Goal: Information Seeking & Learning: Learn about a topic

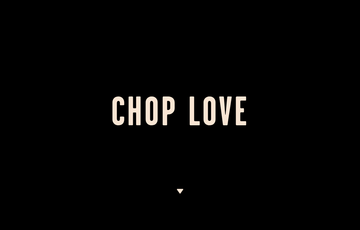
click at [179, 189] on img at bounding box center [179, 191] width 7 height 5
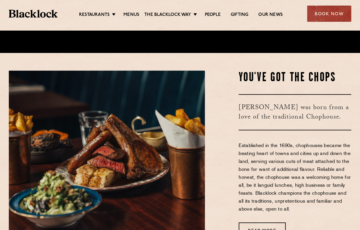
scroll to position [183, 0]
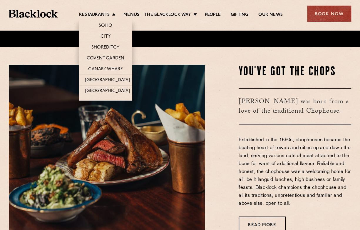
click at [97, 32] on li "City" at bounding box center [105, 36] width 53 height 11
click at [100, 34] on link "City" at bounding box center [105, 37] width 10 height 6
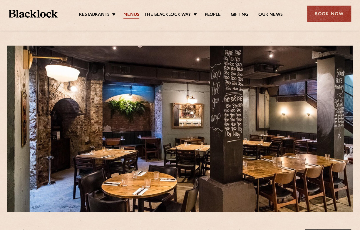
click at [124, 13] on link "Menus" at bounding box center [131, 15] width 16 height 6
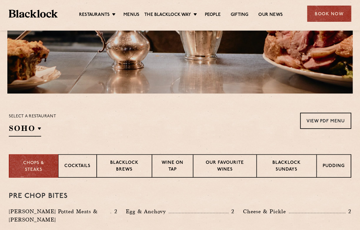
scroll to position [206, 0]
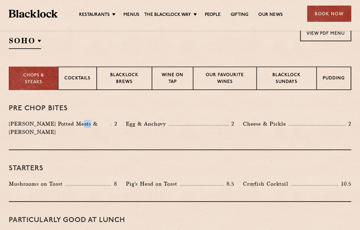
drag, startPoint x: 72, startPoint y: 124, endPoint x: 82, endPoint y: 124, distance: 10.3
click at [82, 124] on p "[PERSON_NAME] Potted Meats & [PERSON_NAME]" at bounding box center [60, 128] width 102 height 16
click at [100, 124] on p "[PERSON_NAME] Potted Meats & [PERSON_NAME]" at bounding box center [60, 128] width 102 height 16
drag, startPoint x: 106, startPoint y: 124, endPoint x: 122, endPoint y: 124, distance: 15.9
click at [122, 124] on div "[PERSON_NAME] Potted Meats & Kimchi 2 Egg & Anchovy 2 [PERSON_NAME] & Pickle 2" at bounding box center [179, 129] width 351 height 19
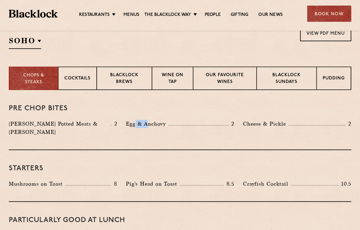
drag, startPoint x: 138, startPoint y: 124, endPoint x: 148, endPoint y: 124, distance: 10.0
click at [148, 124] on p "Egg & Anchovy" at bounding box center [147, 124] width 43 height 8
click at [165, 124] on p "Egg & Anchovy" at bounding box center [147, 124] width 43 height 8
click at [166, 124] on p "Egg & Anchovy" at bounding box center [147, 124] width 43 height 8
drag, startPoint x: 166, startPoint y: 123, endPoint x: 157, endPoint y: 124, distance: 8.8
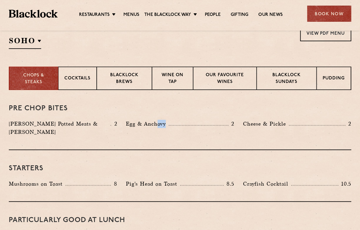
click at [157, 124] on p "Egg & Anchovy" at bounding box center [147, 124] width 43 height 8
drag, startPoint x: 10, startPoint y: 125, endPoint x: 19, endPoint y: 125, distance: 8.8
click at [19, 125] on p "[PERSON_NAME] Potted Meats & [PERSON_NAME]" at bounding box center [60, 128] width 102 height 16
drag, startPoint x: 21, startPoint y: 124, endPoint x: 30, endPoint y: 125, distance: 8.9
click at [30, 125] on p "[PERSON_NAME] Potted Meats & [PERSON_NAME]" at bounding box center [60, 128] width 102 height 16
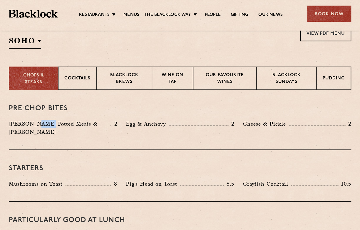
drag, startPoint x: 33, startPoint y: 124, endPoint x: 44, endPoint y: 124, distance: 11.2
click at [44, 124] on p "[PERSON_NAME] Potted Meats & [PERSON_NAME]" at bounding box center [60, 128] width 102 height 16
click at [59, 124] on p "[PERSON_NAME] Potted Meats & [PERSON_NAME]" at bounding box center [60, 128] width 102 height 16
drag, startPoint x: 65, startPoint y: 124, endPoint x: 77, endPoint y: 124, distance: 11.5
click at [77, 124] on p "[PERSON_NAME] Potted Meats & [PERSON_NAME]" at bounding box center [60, 128] width 102 height 16
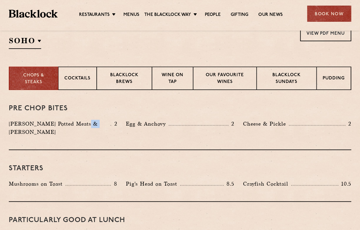
click at [92, 124] on p "[PERSON_NAME] Potted Meats & [PERSON_NAME]" at bounding box center [60, 128] width 102 height 16
click at [83, 123] on p "[PERSON_NAME] Potted Meats & [PERSON_NAME]" at bounding box center [60, 128] width 102 height 16
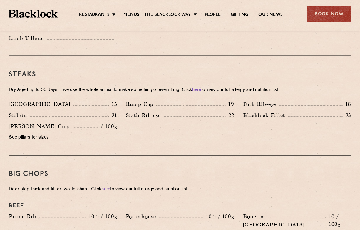
scroll to position [529, 0]
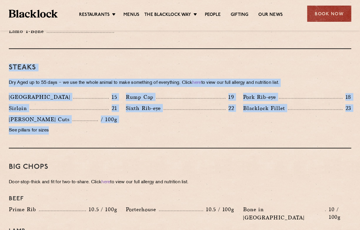
drag, startPoint x: 57, startPoint y: 122, endPoint x: 7, endPoint y: 53, distance: 85.3
click at [7, 53] on div "Pre Chop Bites [PERSON_NAME] Potted Meats & Kimchi 2 Egg & Anchovy 2 Cheese & P…" at bounding box center [179, 189] width 357 height 845
drag, startPoint x: 7, startPoint y: 53, endPoint x: 124, endPoint y: 140, distance: 145.7
click at [124, 140] on div "Pre Chop Bites [PERSON_NAME] Potted Meats & Kimchi 2 Egg & Anchovy 2 Cheese & P…" at bounding box center [179, 189] width 357 height 845
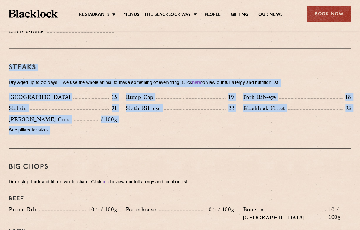
click at [124, 148] on div "Big Chops Door-stop-thick and fit for two-to-share. Click here to view our full…" at bounding box center [180, 203] width 342 height 110
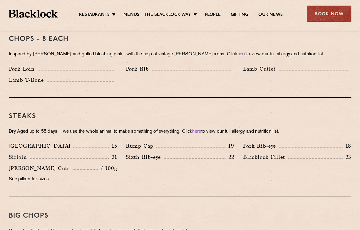
scroll to position [499, 0]
